Goal: Information Seeking & Learning: Learn about a topic

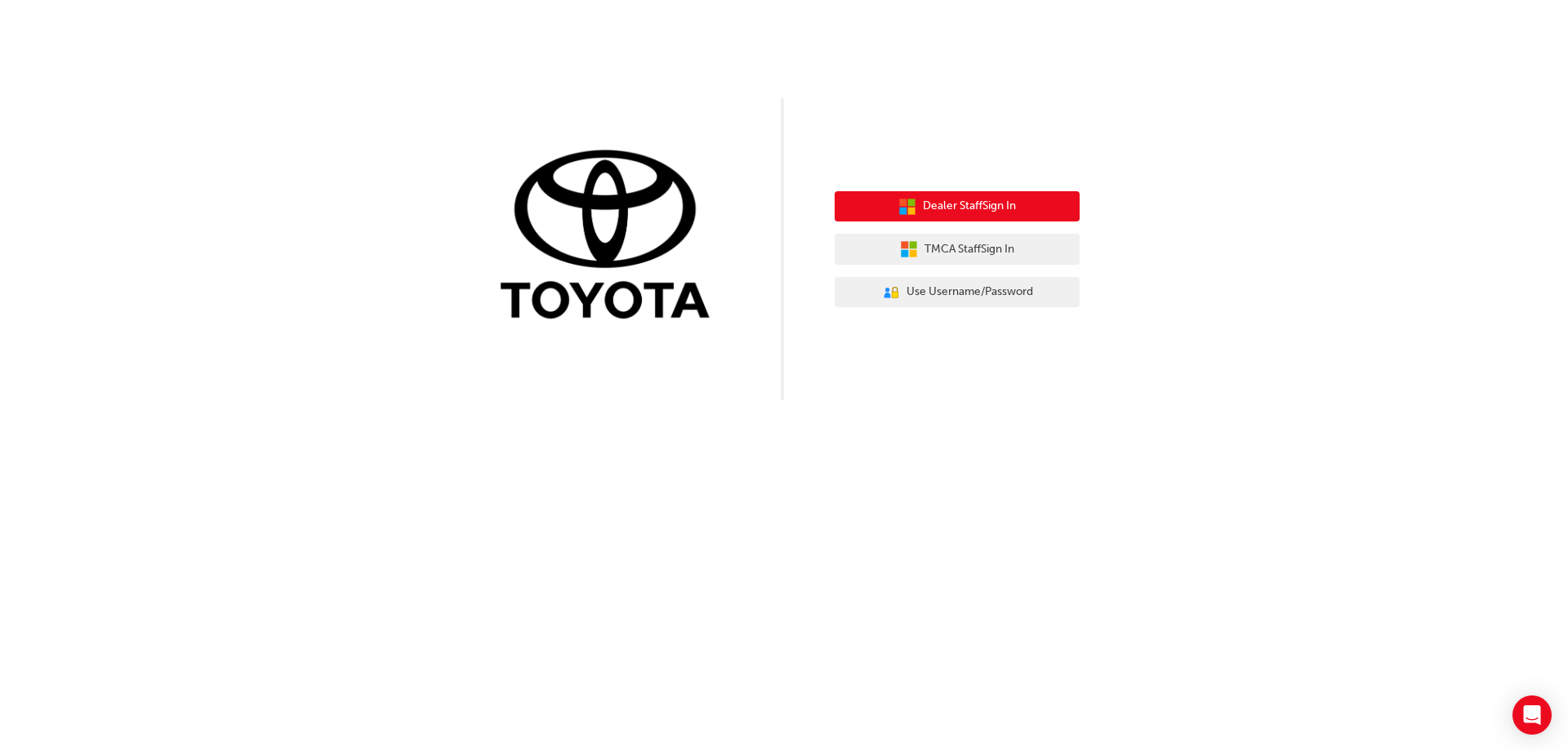
click at [957, 215] on button "Dealer Staff Sign In" at bounding box center [958, 207] width 245 height 31
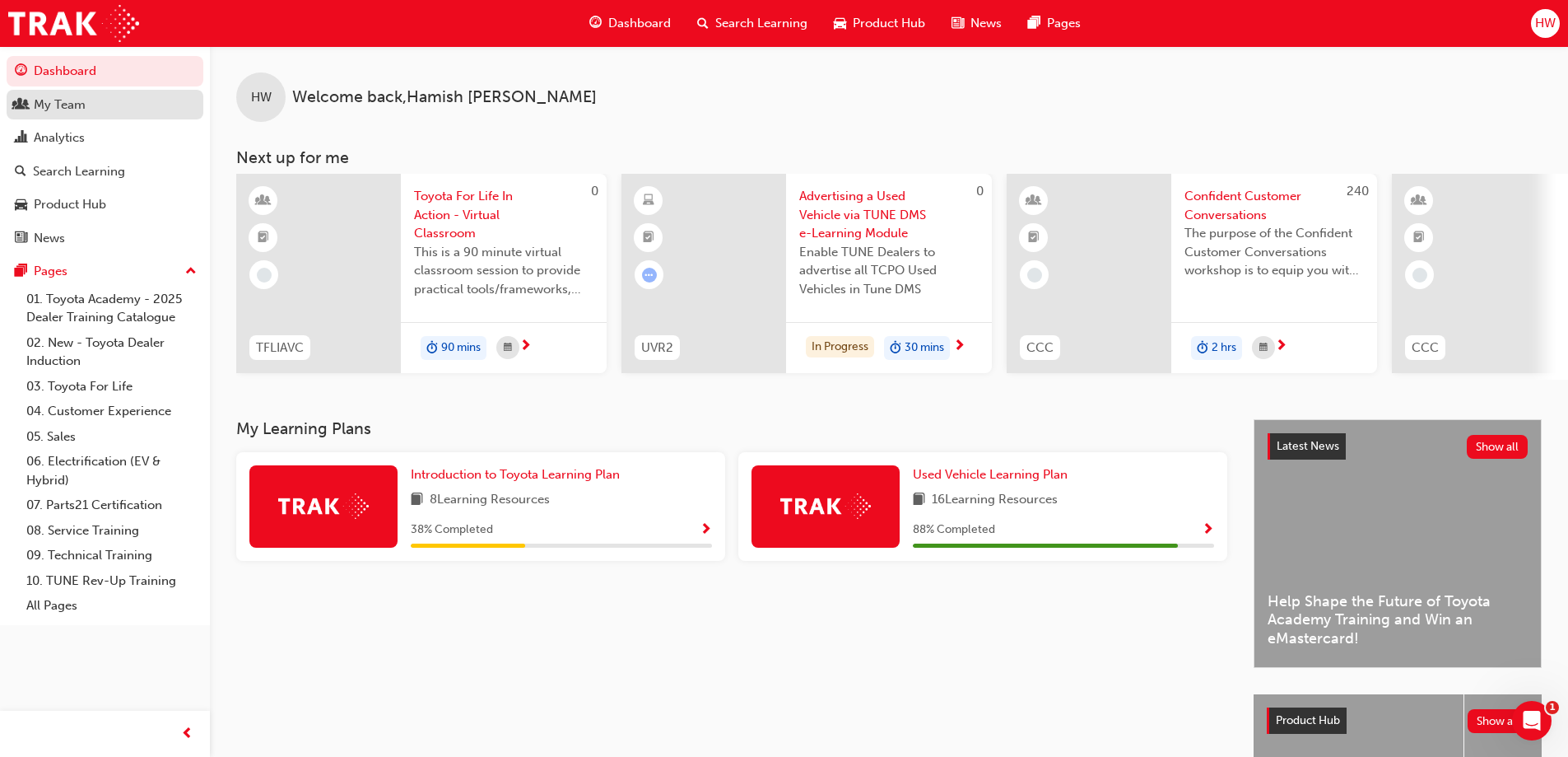
click at [45, 112] on div "My Team" at bounding box center [59, 105] width 51 height 19
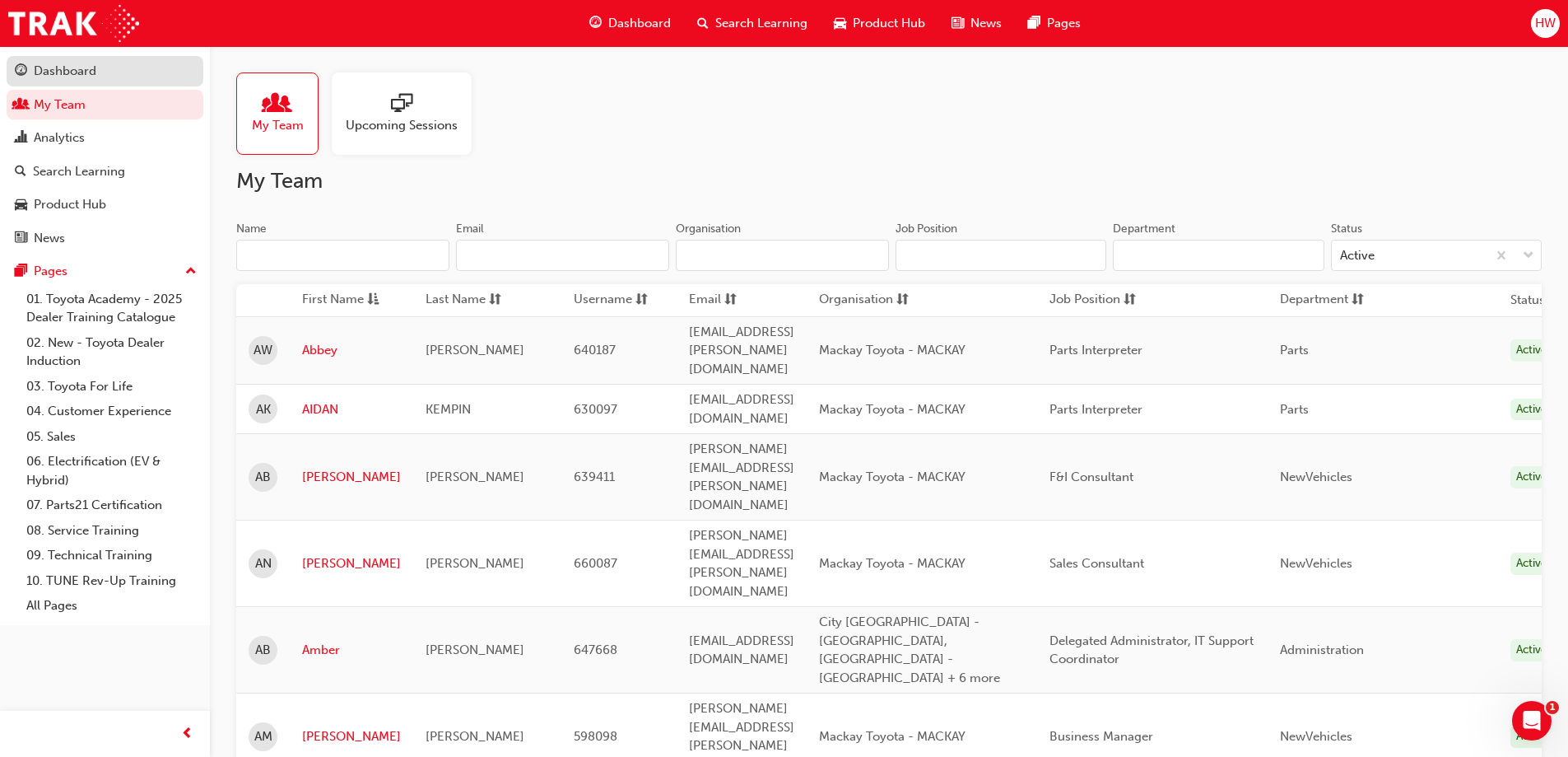
click at [48, 67] on div "Dashboard" at bounding box center [64, 71] width 63 height 19
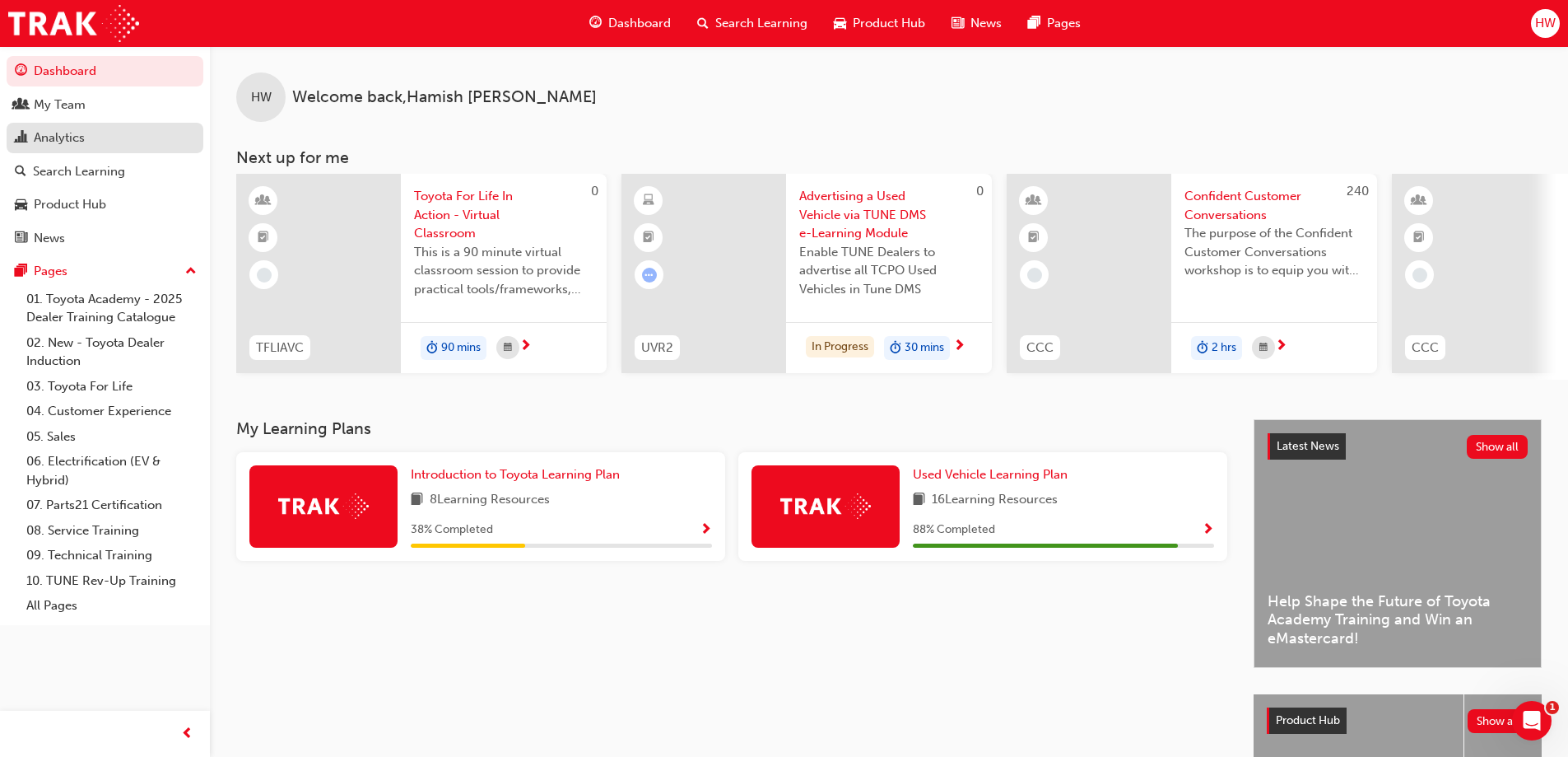
click at [71, 132] on div "Analytics" at bounding box center [58, 138] width 51 height 19
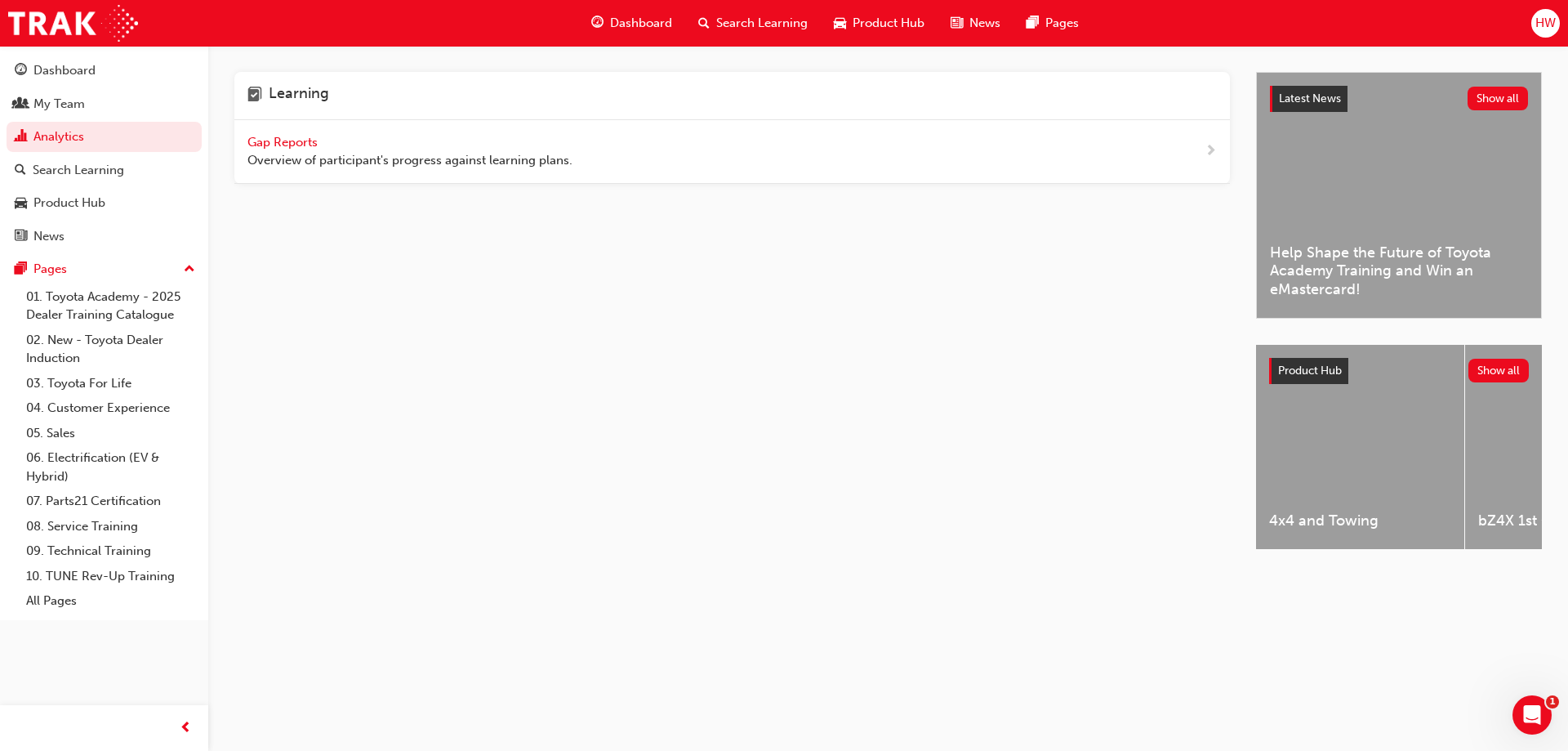
click at [301, 137] on span "Gap Reports" at bounding box center [284, 141] width 73 height 14
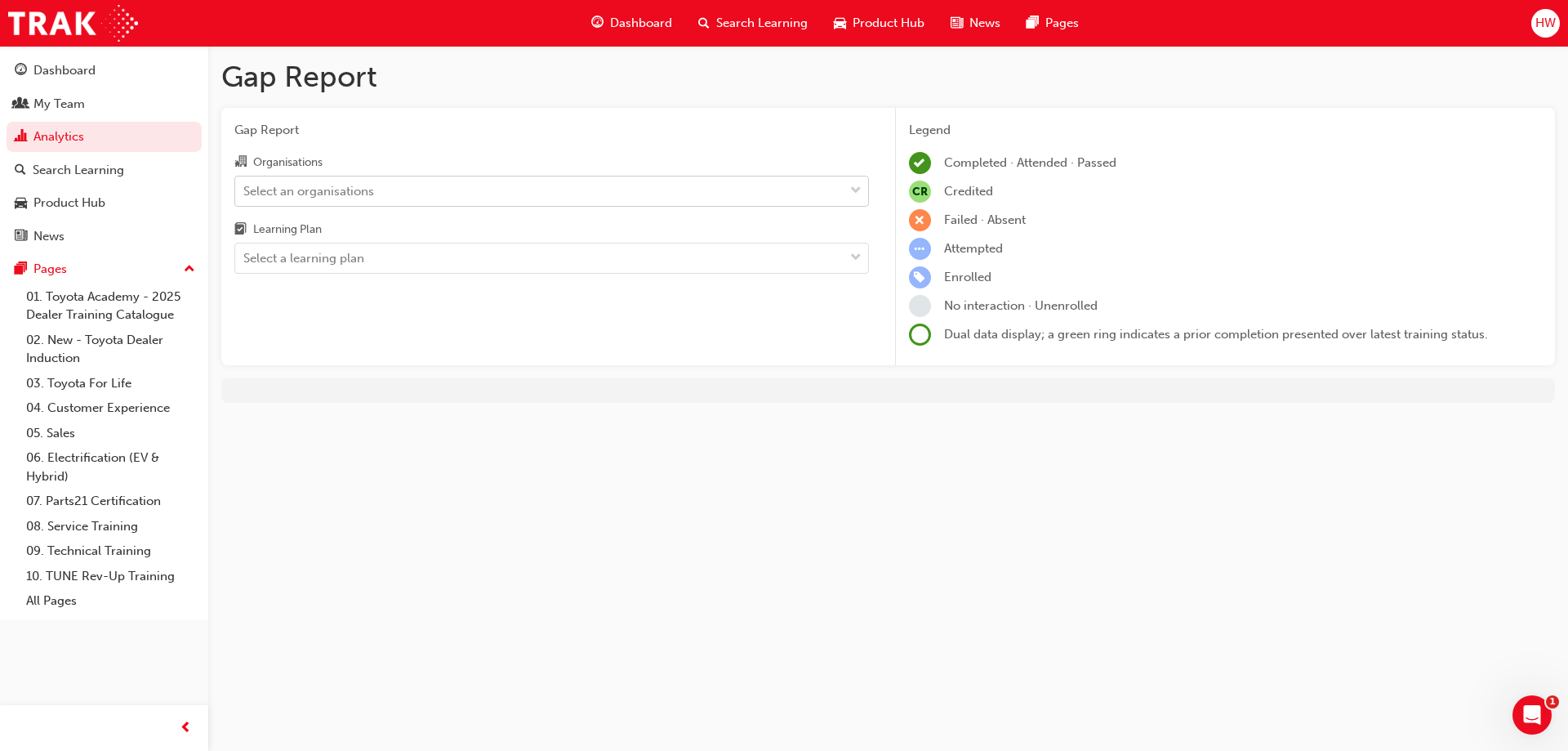
click at [381, 188] on div "Select an organisations" at bounding box center [539, 191] width 609 height 29
click at [245, 188] on input "Organisations Select an organisations" at bounding box center [244, 190] width 2 height 14
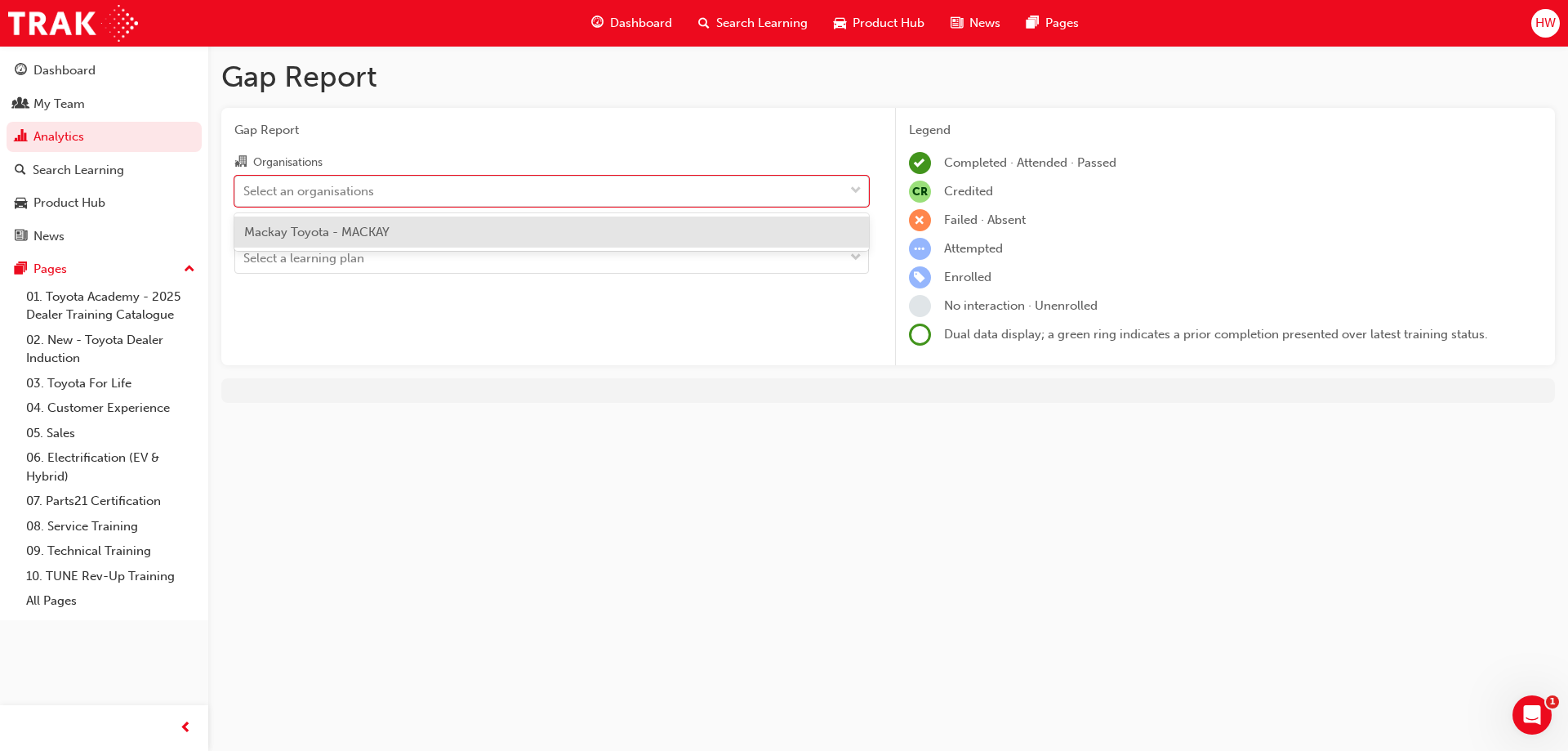
click at [357, 235] on span "Mackay Toyota - MACKAY" at bounding box center [317, 232] width 146 height 14
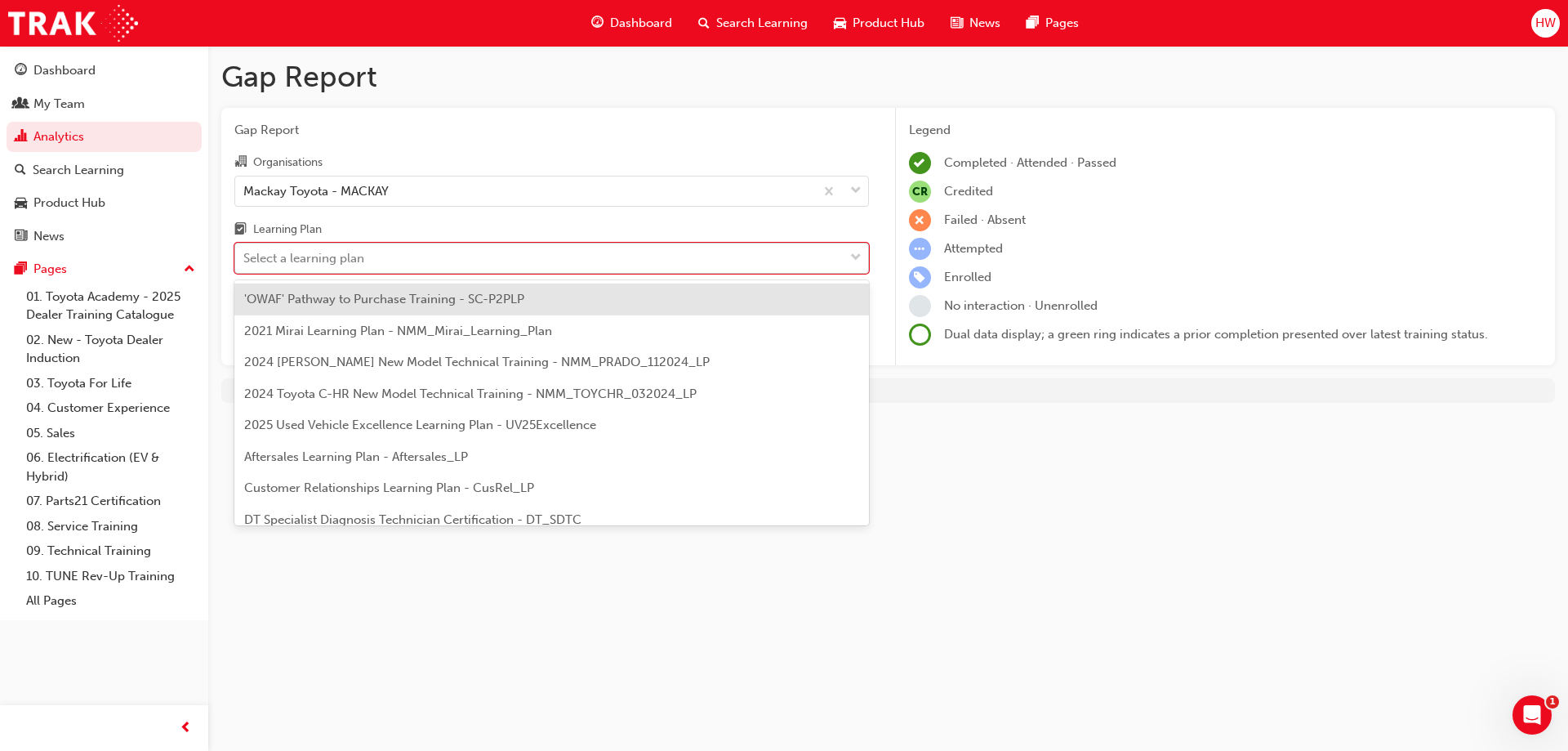
click at [354, 254] on div "Select a learning plan" at bounding box center [304, 259] width 121 height 19
click at [245, 254] on input "Learning Plan option 'OWAF' Pathway to Purchase Training - SC-P2PLP focused, 1 …" at bounding box center [244, 258] width 2 height 14
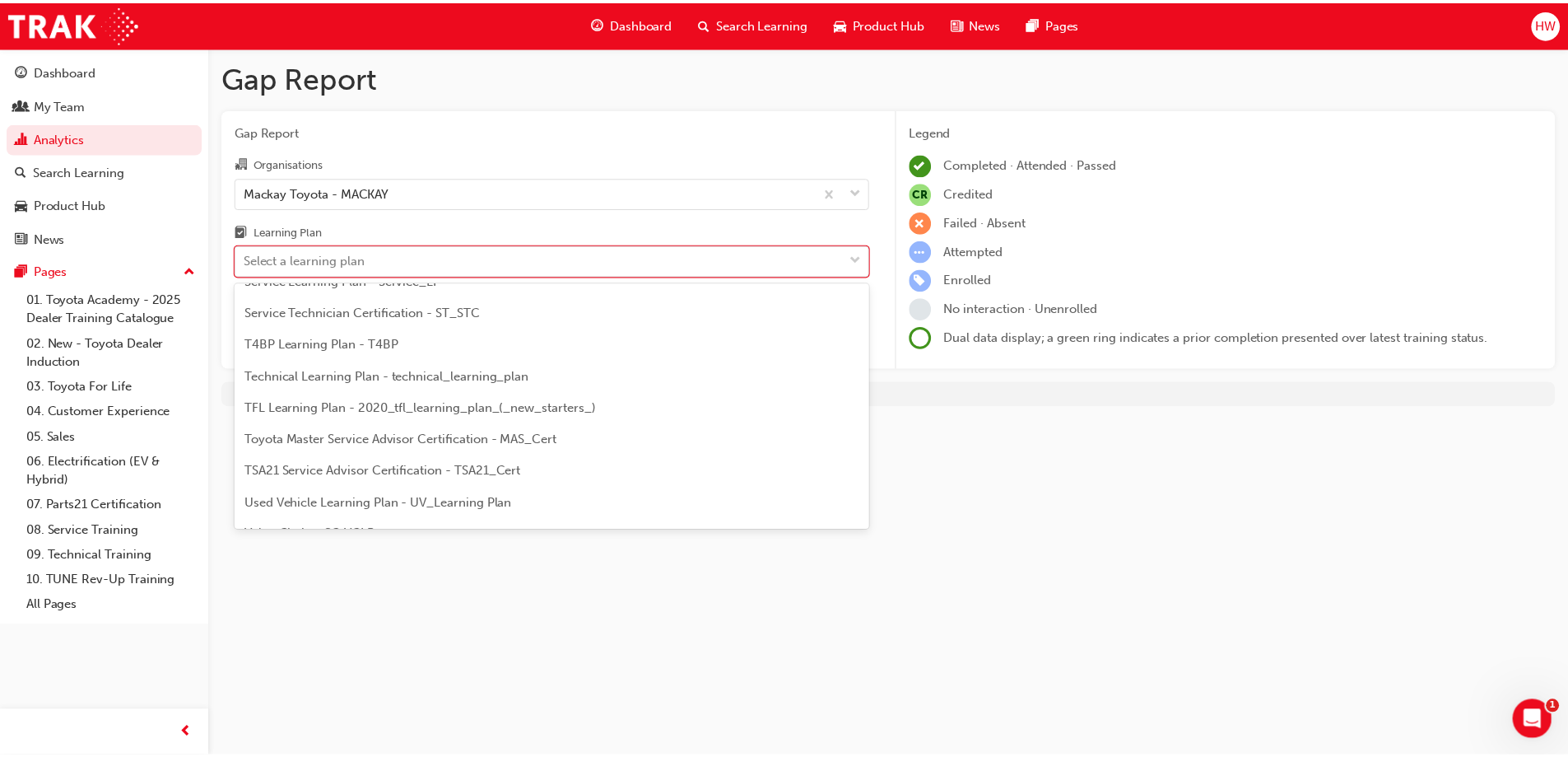
scroll to position [711, 0]
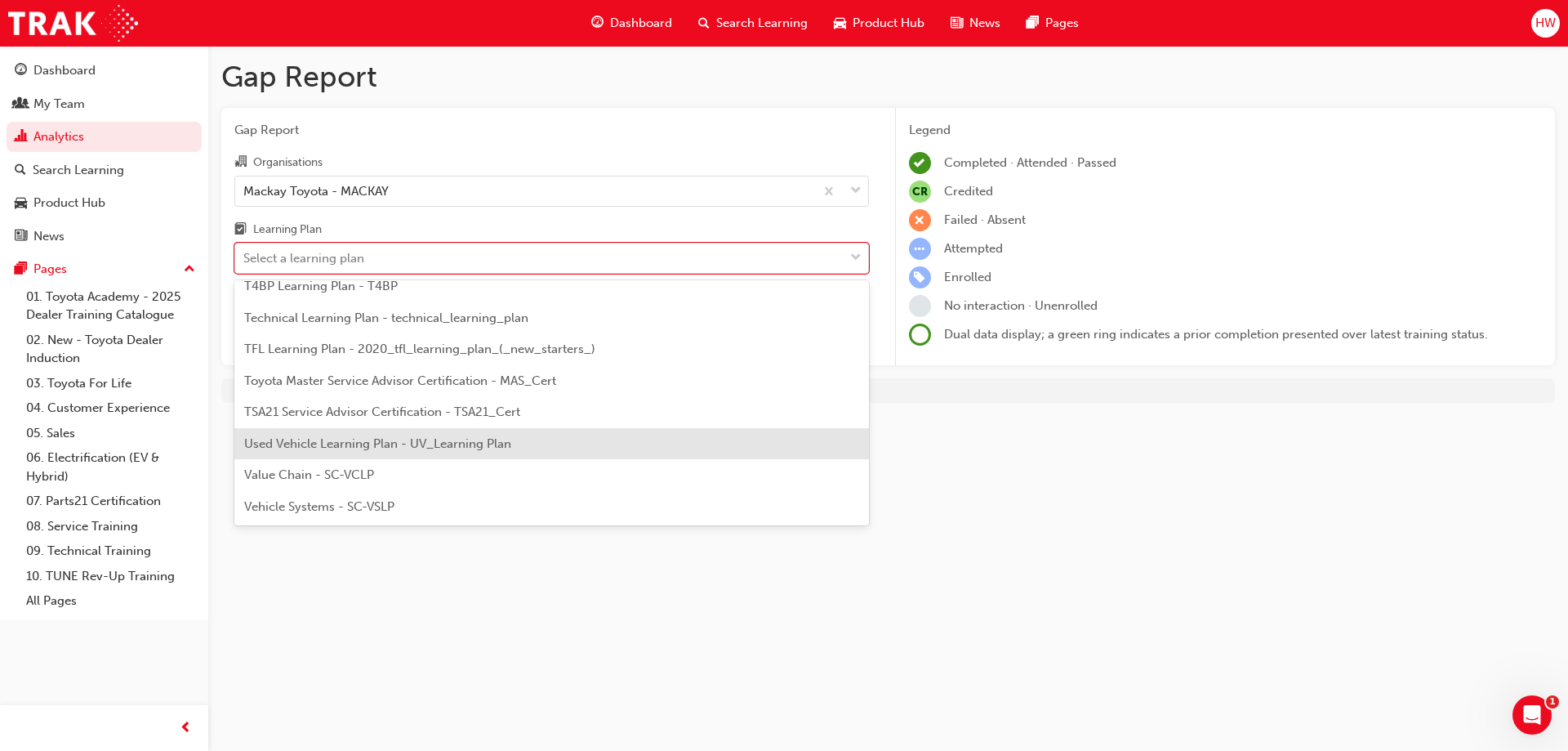
click at [375, 446] on span "Used Vehicle Learning Plan - UV_Learning Plan" at bounding box center [378, 443] width 267 height 14
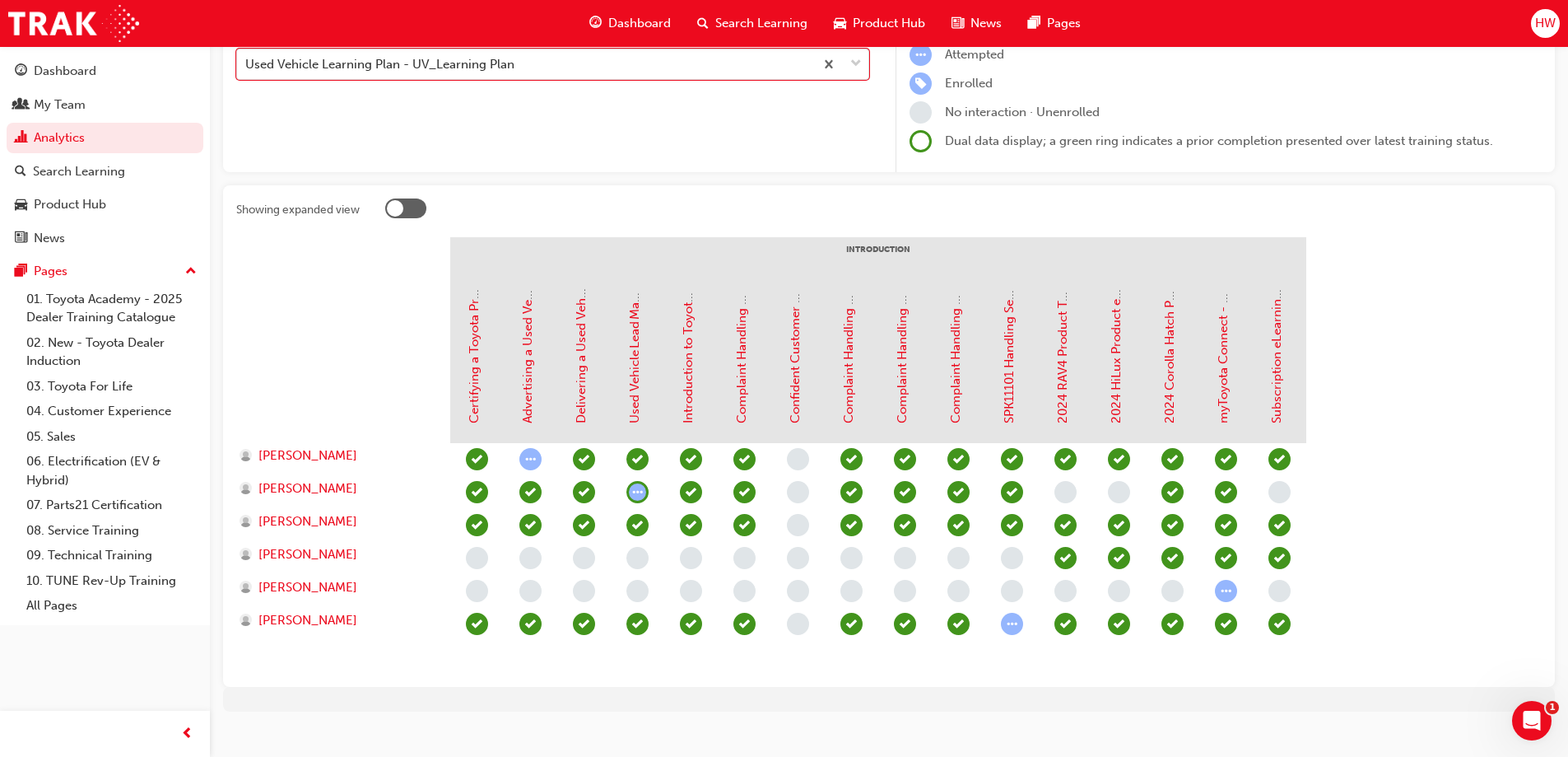
scroll to position [218, 0]
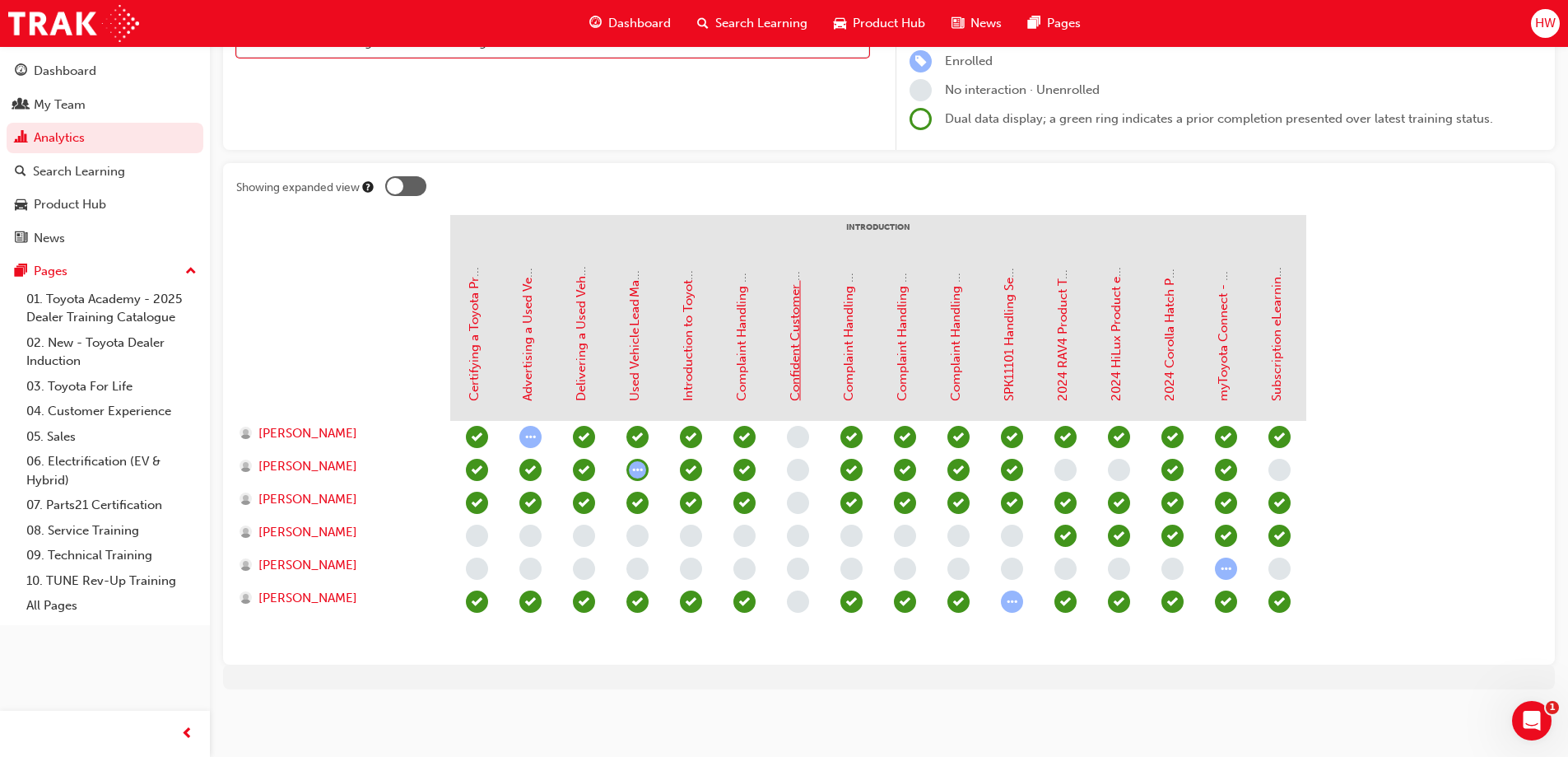
click at [800, 352] on link "Confident Customer Conversations" at bounding box center [794, 300] width 15 height 203
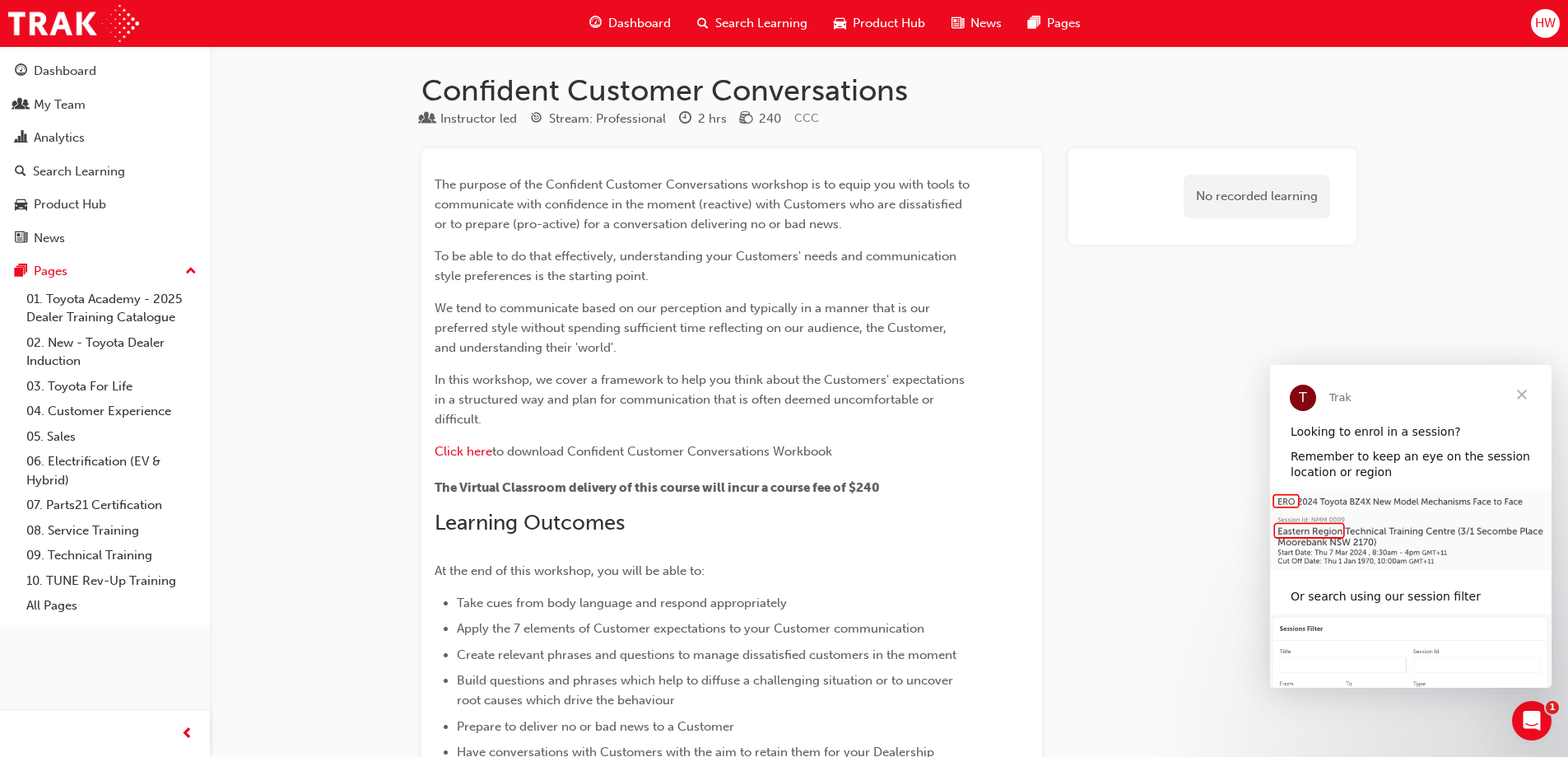
click at [1529, 394] on span "Close" at bounding box center [1521, 394] width 59 height 59
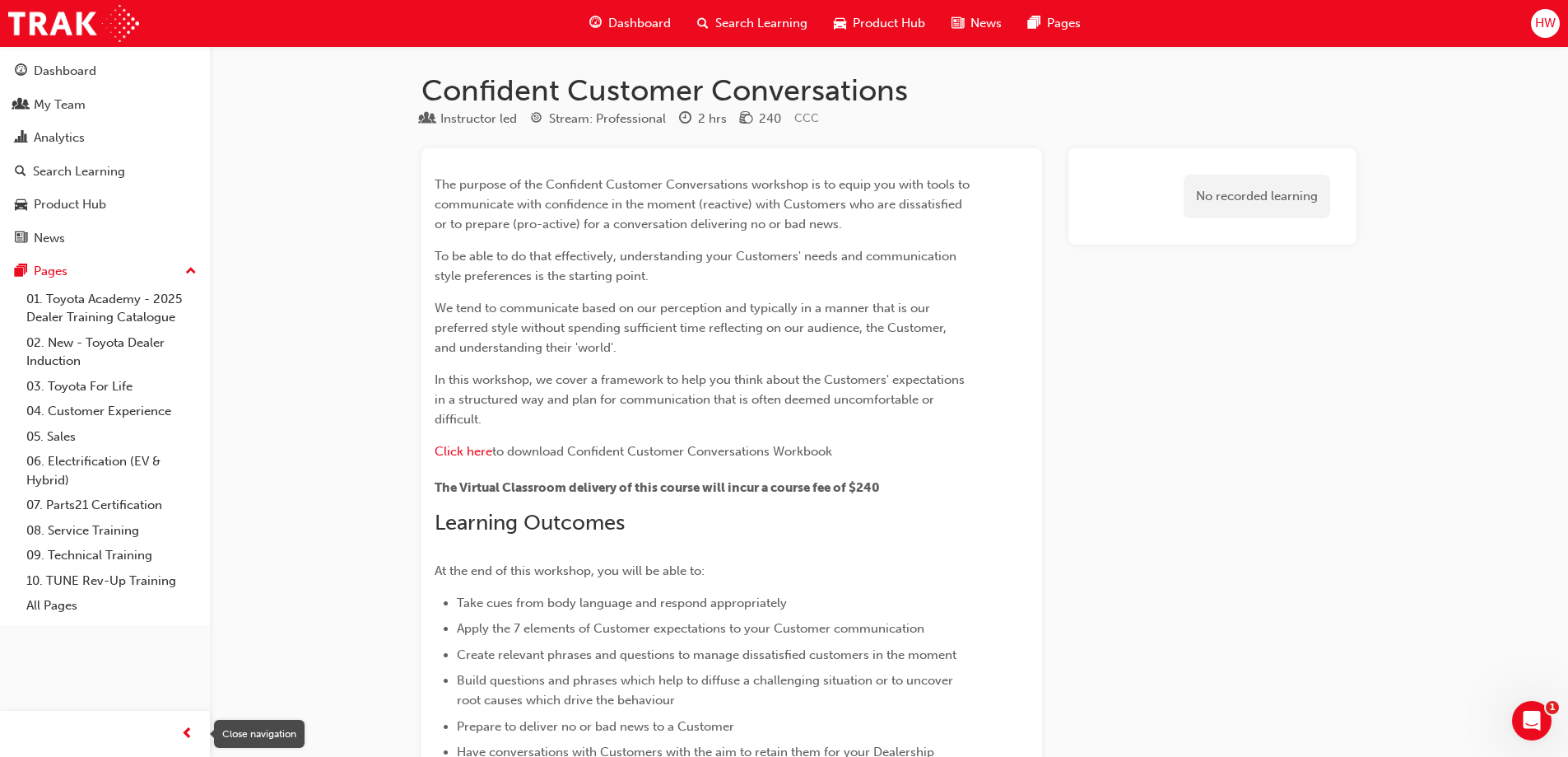
click at [189, 729] on span "prev-icon" at bounding box center [187, 734] width 12 height 21
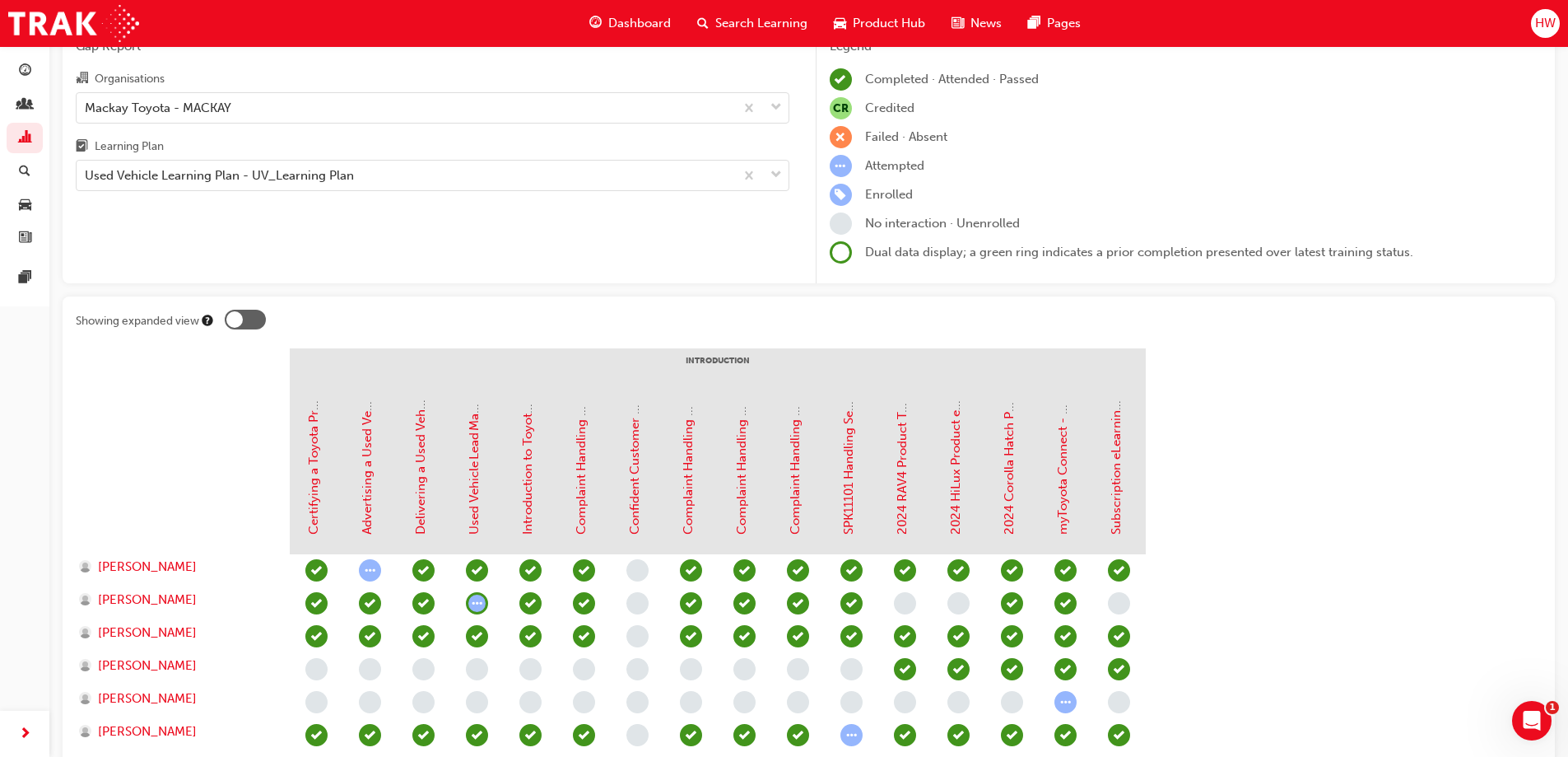
scroll to position [218, 0]
